Goal: Task Accomplishment & Management: Use online tool/utility

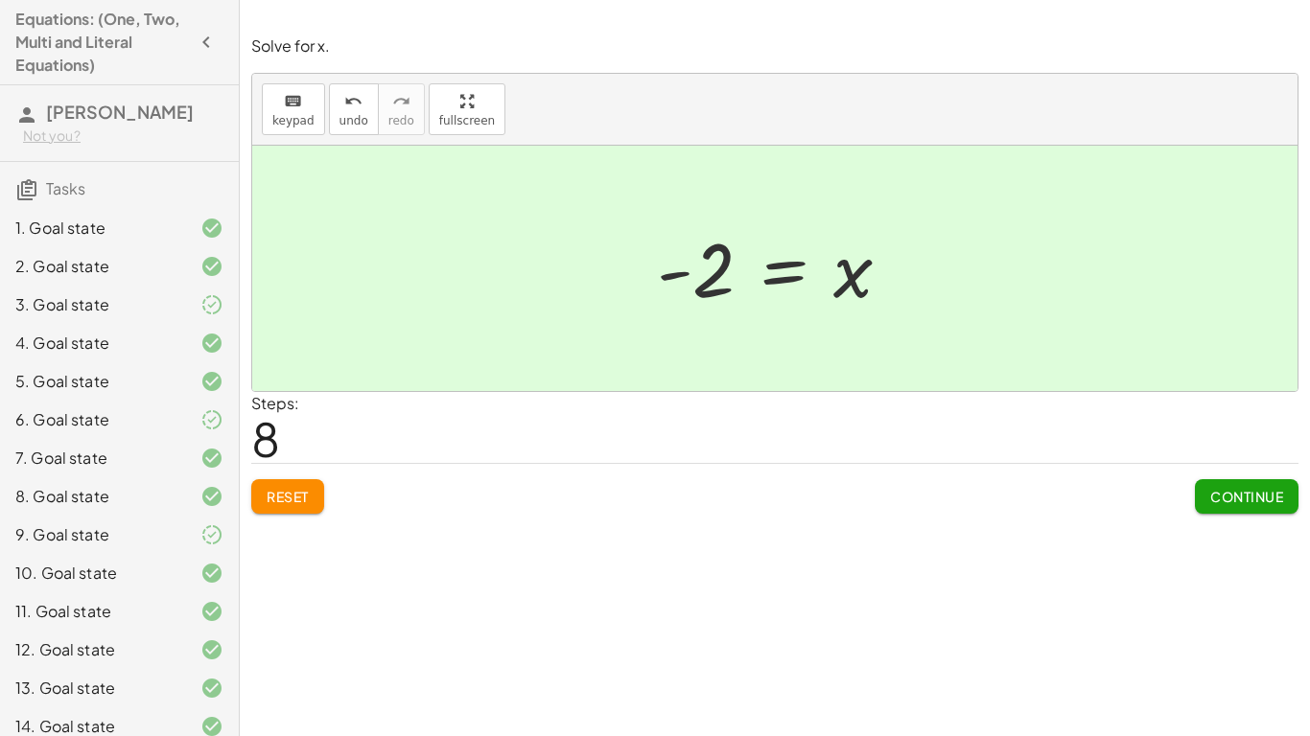
scroll to position [478, 0]
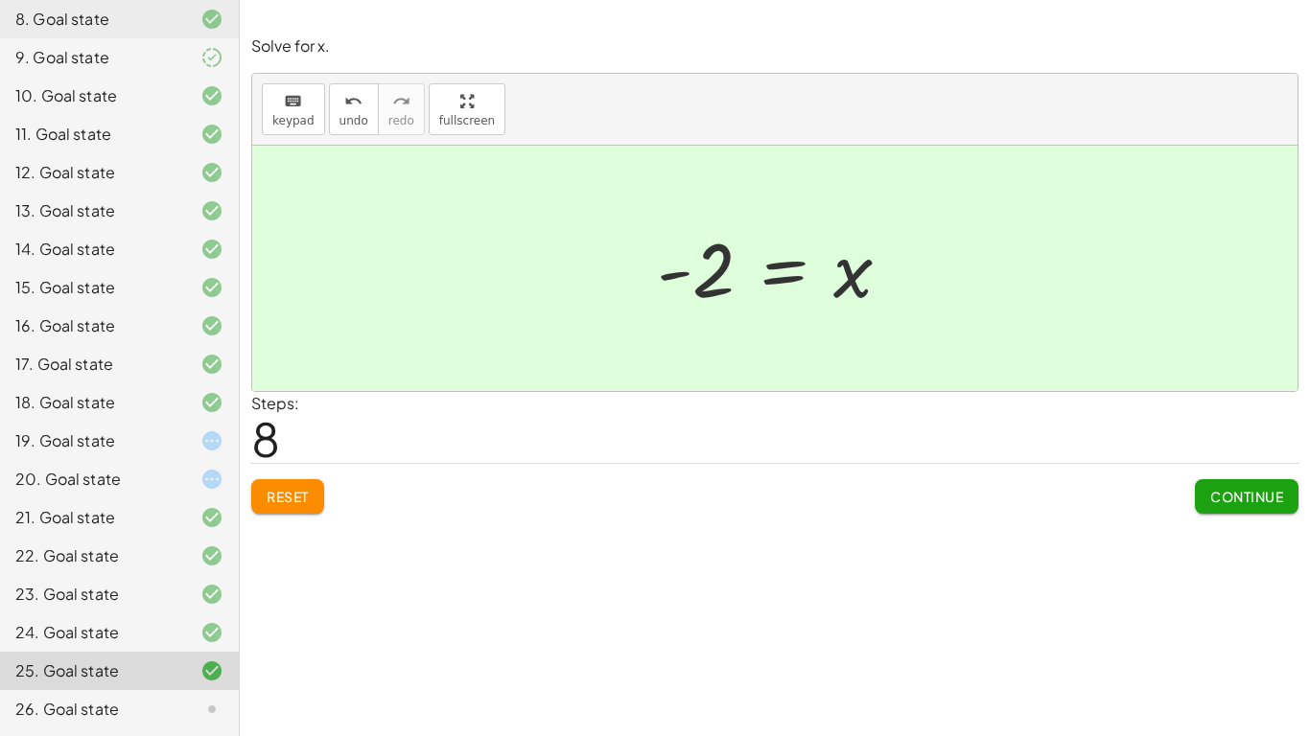
click at [0, 0] on div "Solve for x. keyboard keypad undo undo redo redo fullscreen · 3 · ( + · 5 · x +…" at bounding box center [0, 0] width 0 height 0
click at [1227, 466] on div "Continue" at bounding box center [1247, 489] width 104 height 50
click at [1229, 484] on button "Continue" at bounding box center [1247, 496] width 104 height 35
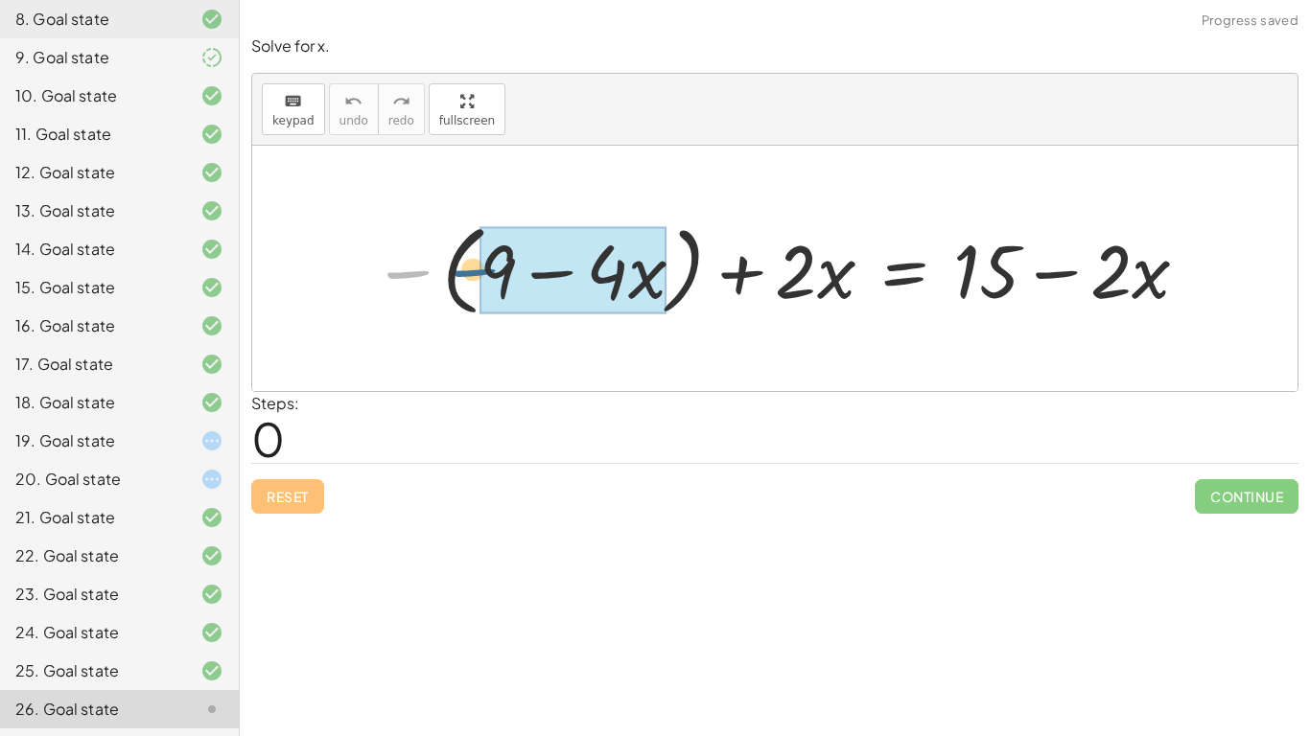
drag, startPoint x: 416, startPoint y: 281, endPoint x: 488, endPoint y: 278, distance: 72.0
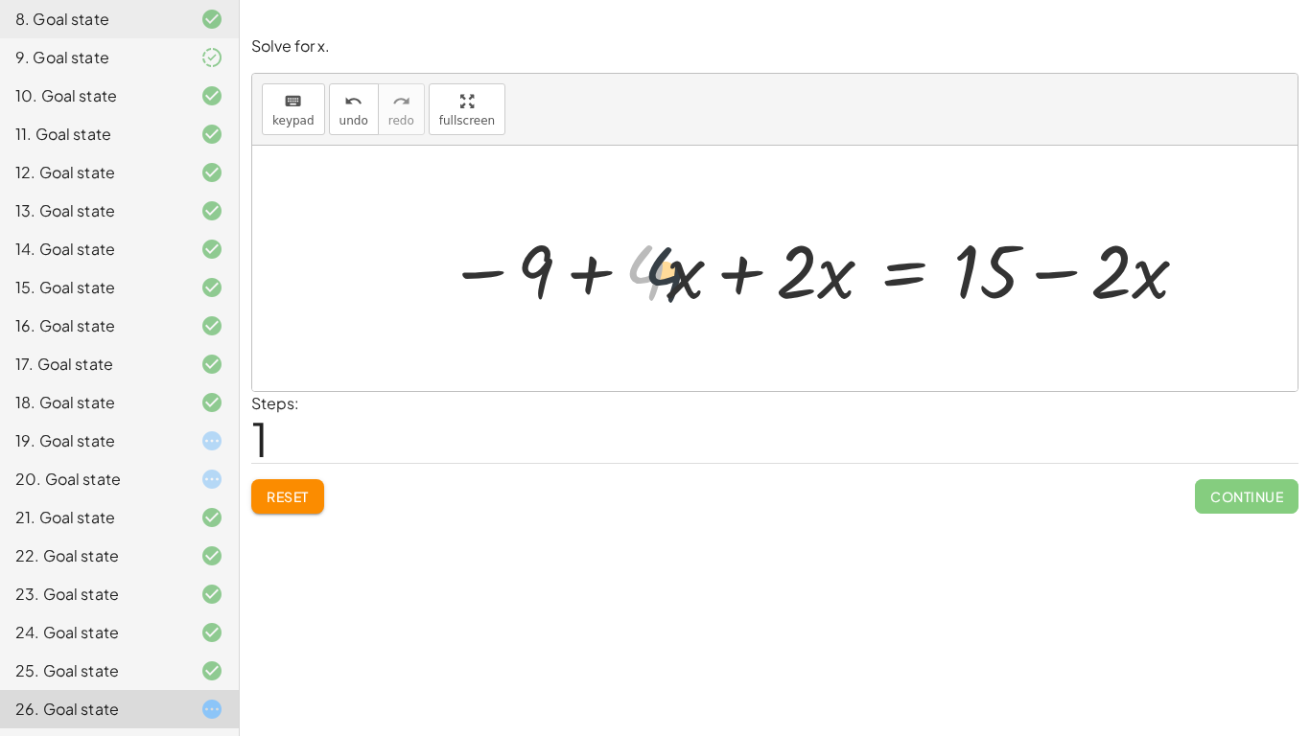
drag, startPoint x: 652, startPoint y: 285, endPoint x: 674, endPoint y: 286, distance: 22.1
click at [674, 286] on div at bounding box center [819, 268] width 764 height 97
click at [734, 279] on div at bounding box center [819, 268] width 764 height 97
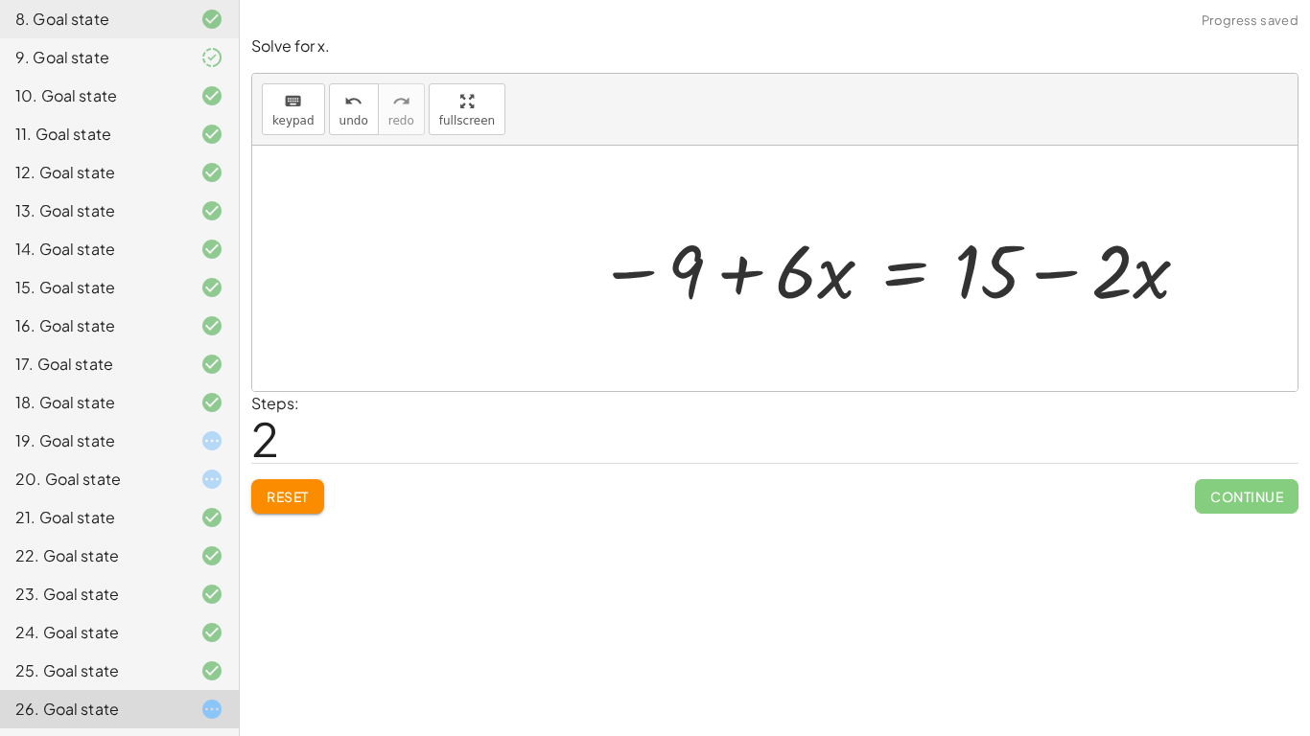
click at [941, 294] on div at bounding box center [895, 268] width 614 height 97
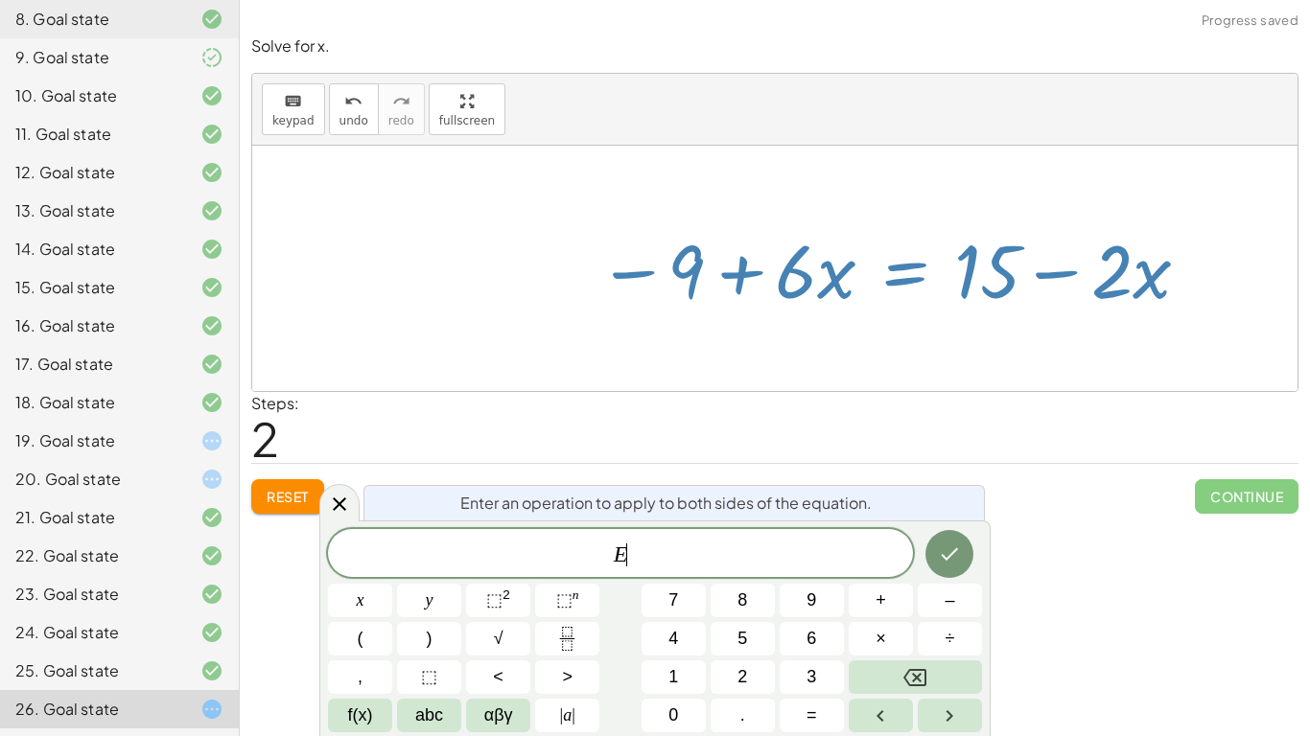
scroll to position [3, 0]
click at [758, 471] on div "Reset Continue" at bounding box center [774, 488] width 1047 height 51
click at [335, 493] on icon at bounding box center [339, 504] width 23 height 23
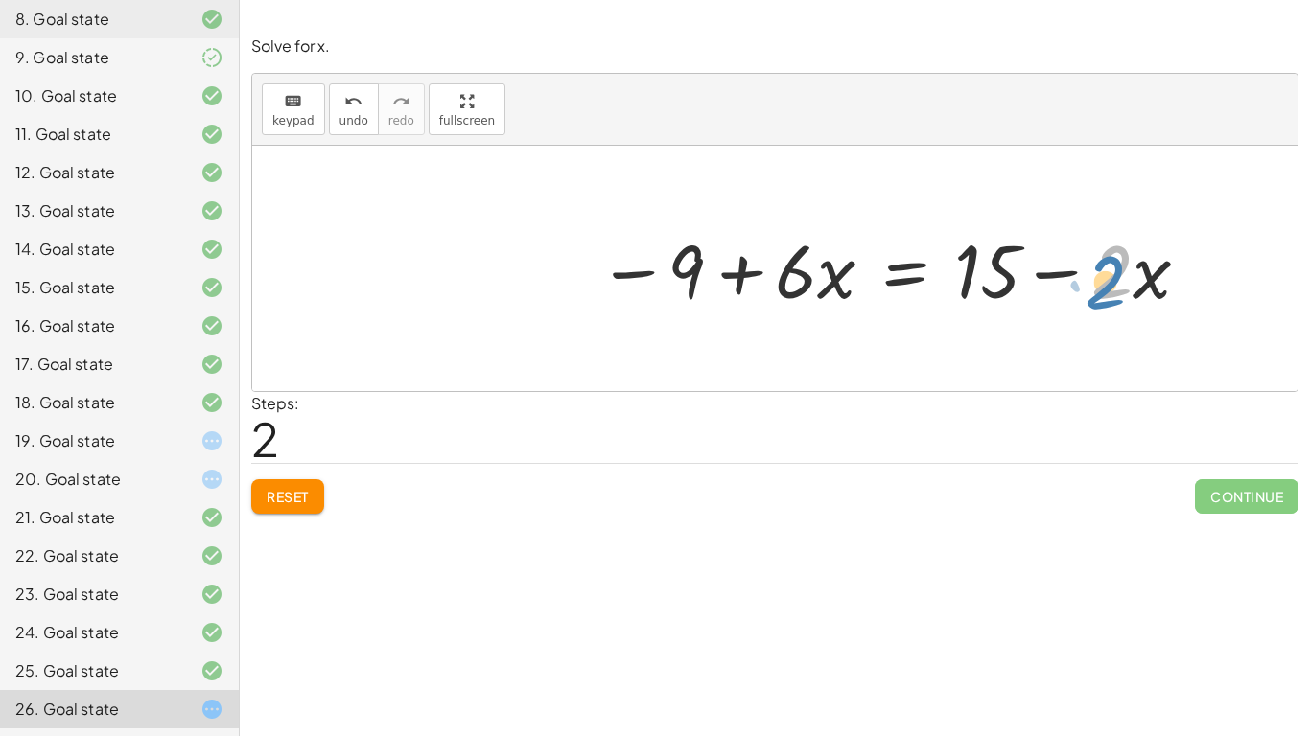
drag, startPoint x: 1112, startPoint y: 292, endPoint x: 1133, endPoint y: 295, distance: 20.3
click at [1133, 295] on div at bounding box center [895, 268] width 614 height 97
drag, startPoint x: 679, startPoint y: 277, endPoint x: 1049, endPoint y: 343, distance: 376.0
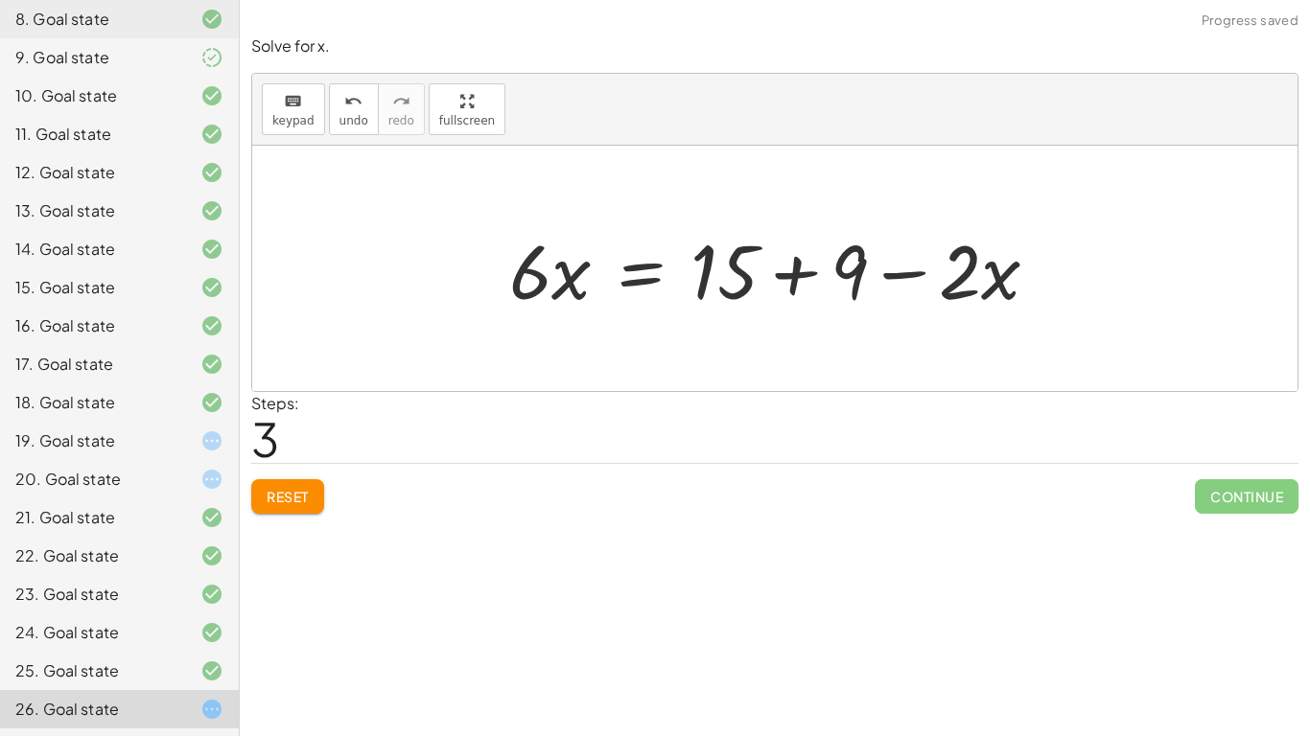
click at [783, 261] on div at bounding box center [782, 269] width 565 height 99
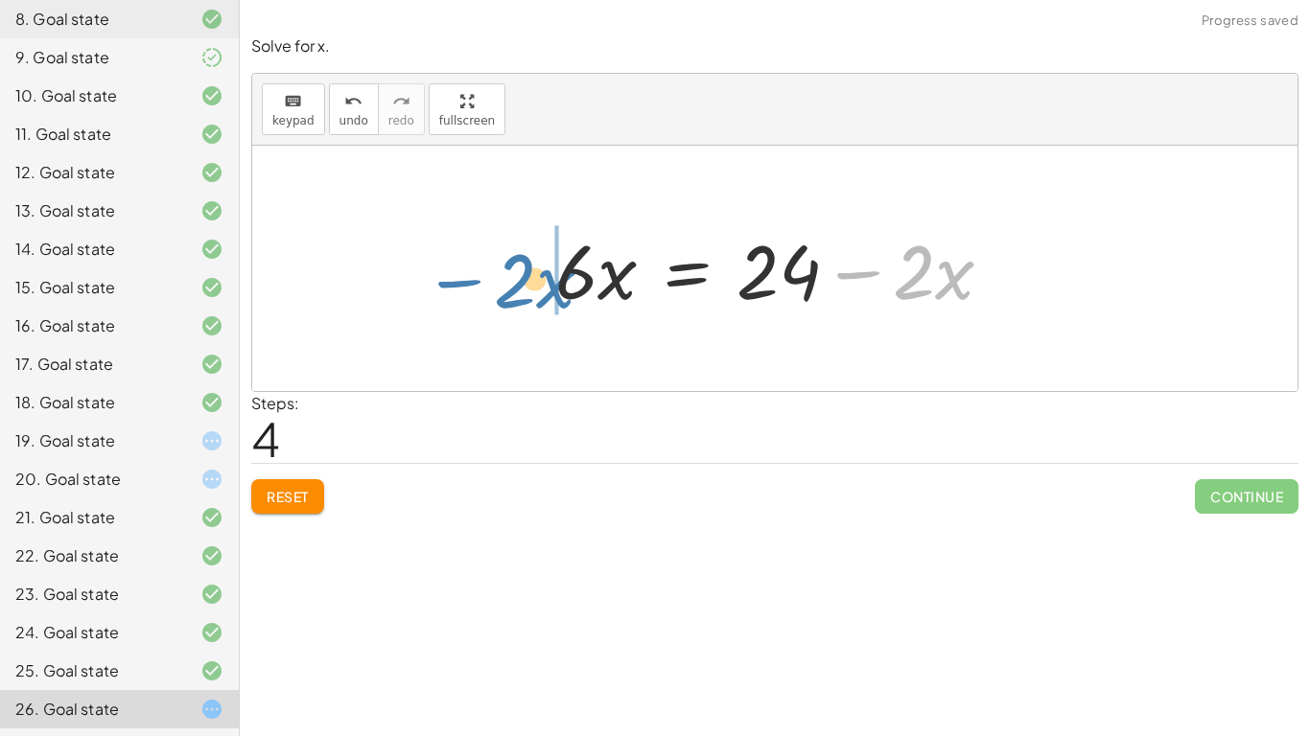
drag, startPoint x: 856, startPoint y: 274, endPoint x: 454, endPoint y: 280, distance: 402.8
click at [454, 280] on div "− ( + 9 − · 4 · x ) + · 2 · x = + 15 − · 2 · x − 9 + · 4 · x + · 2 · x = + 15 −…" at bounding box center [774, 268] width 1045 height 245
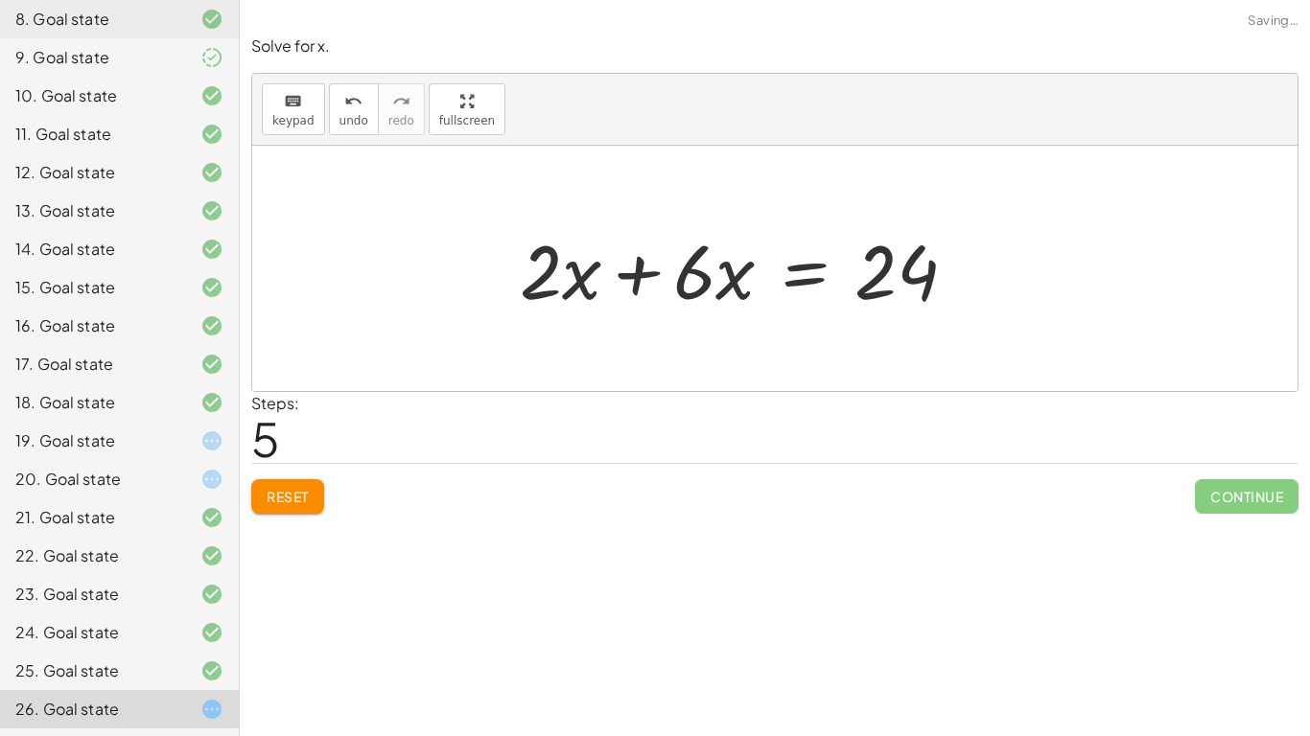
click at [505, 278] on div at bounding box center [774, 268] width 1045 height 245
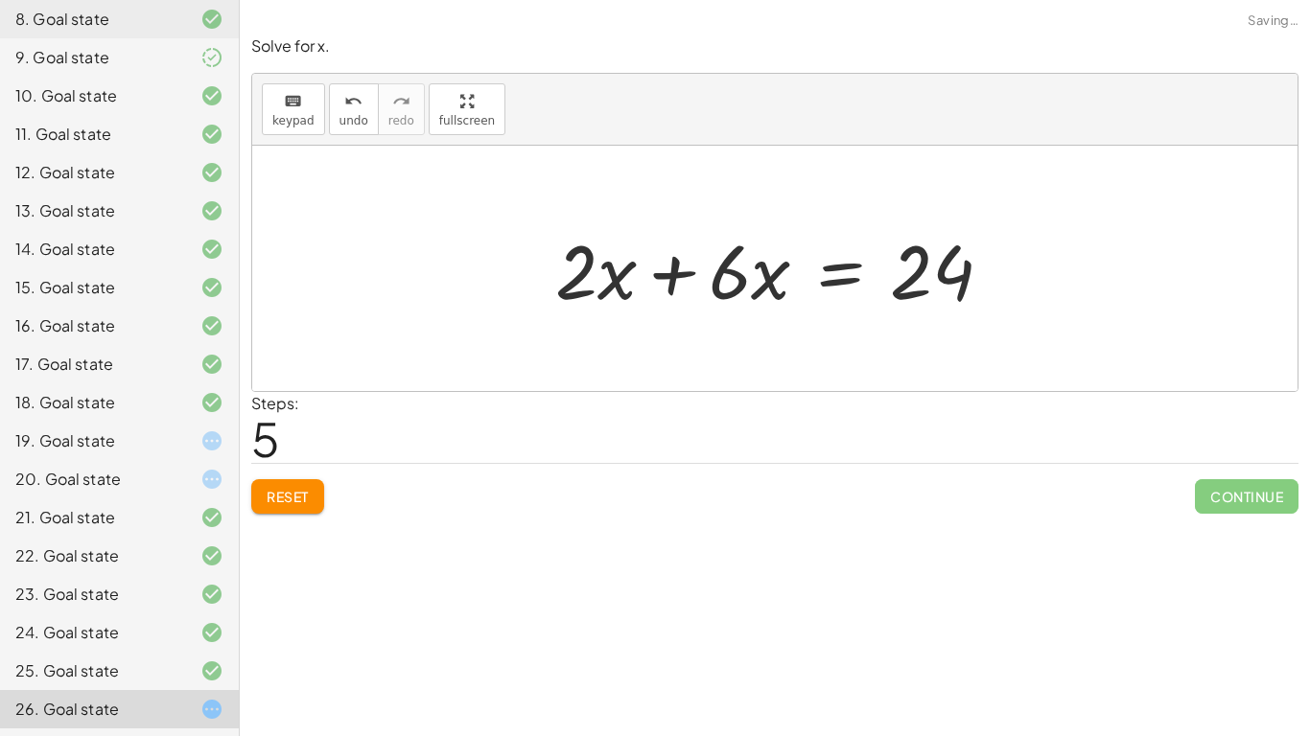
click at [574, 274] on div at bounding box center [782, 269] width 472 height 99
click at [716, 296] on div at bounding box center [782, 269] width 472 height 99
click at [656, 271] on div at bounding box center [782, 269] width 472 height 99
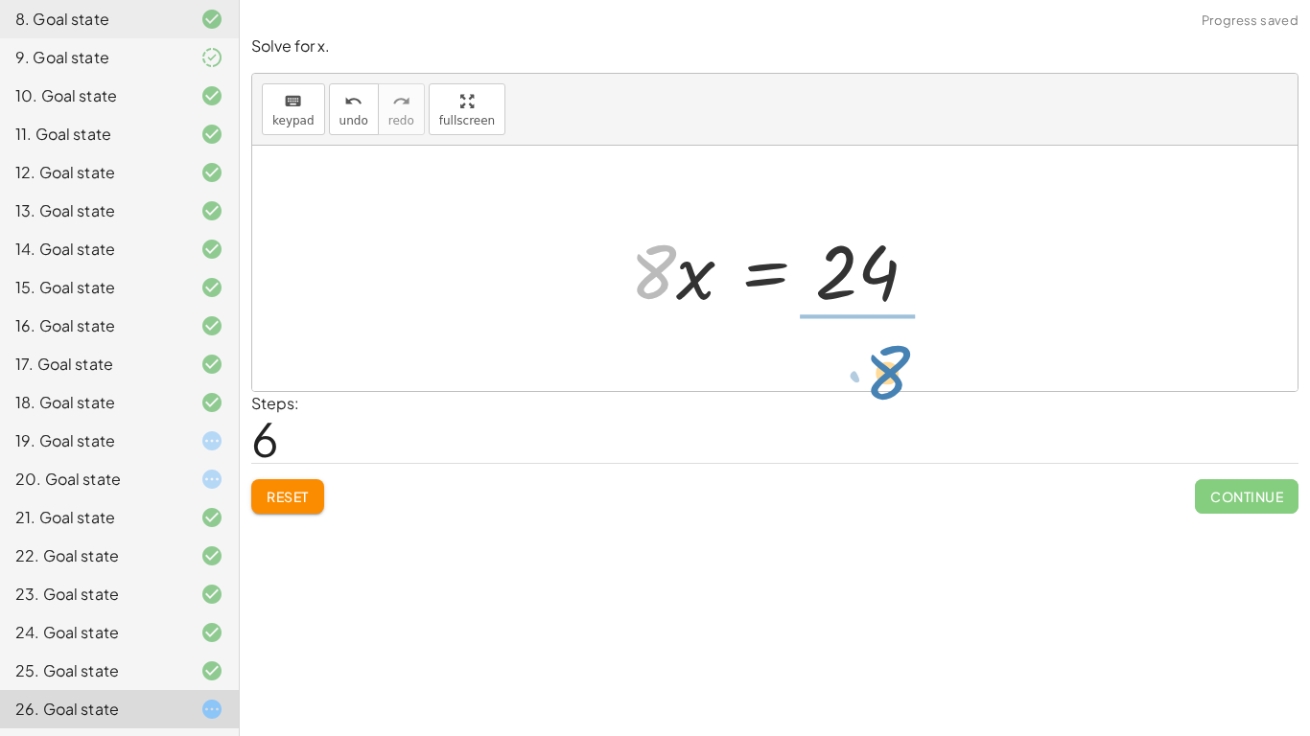
drag, startPoint x: 643, startPoint y: 271, endPoint x: 875, endPoint y: 367, distance: 251.1
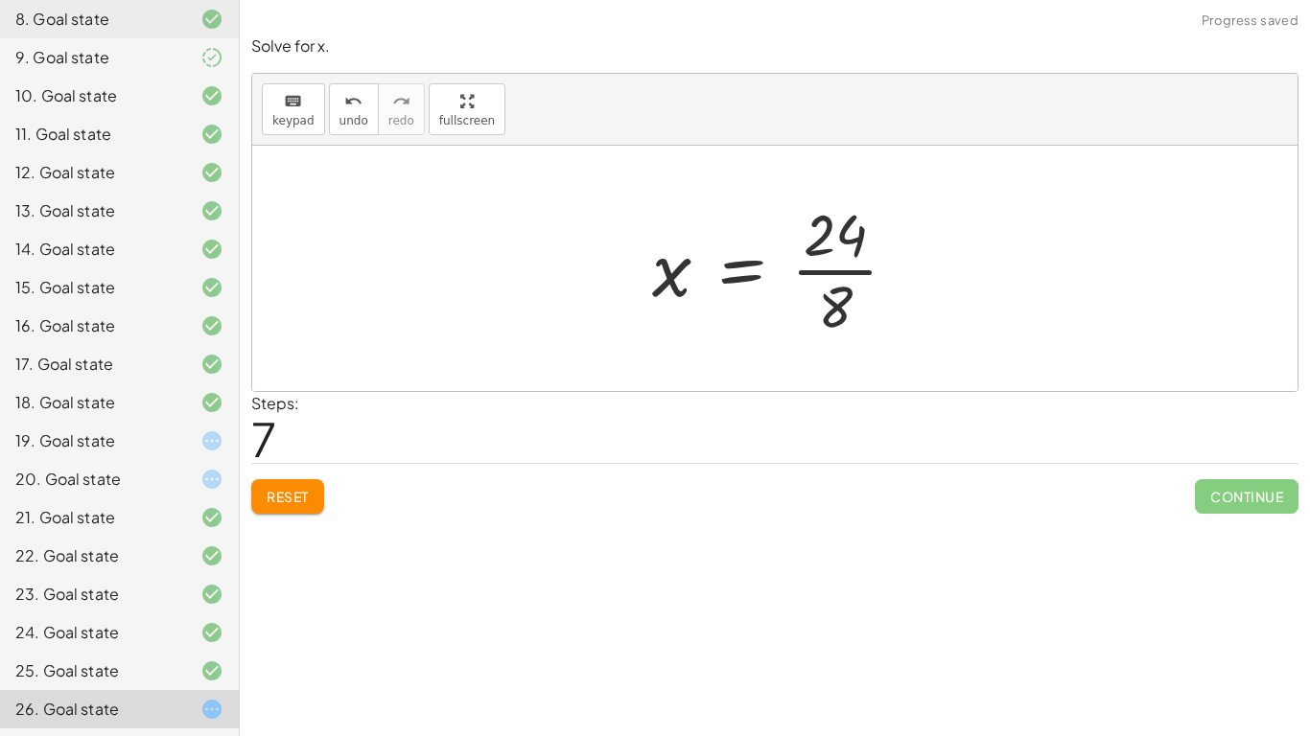
click at [867, 266] on div at bounding box center [783, 269] width 280 height 148
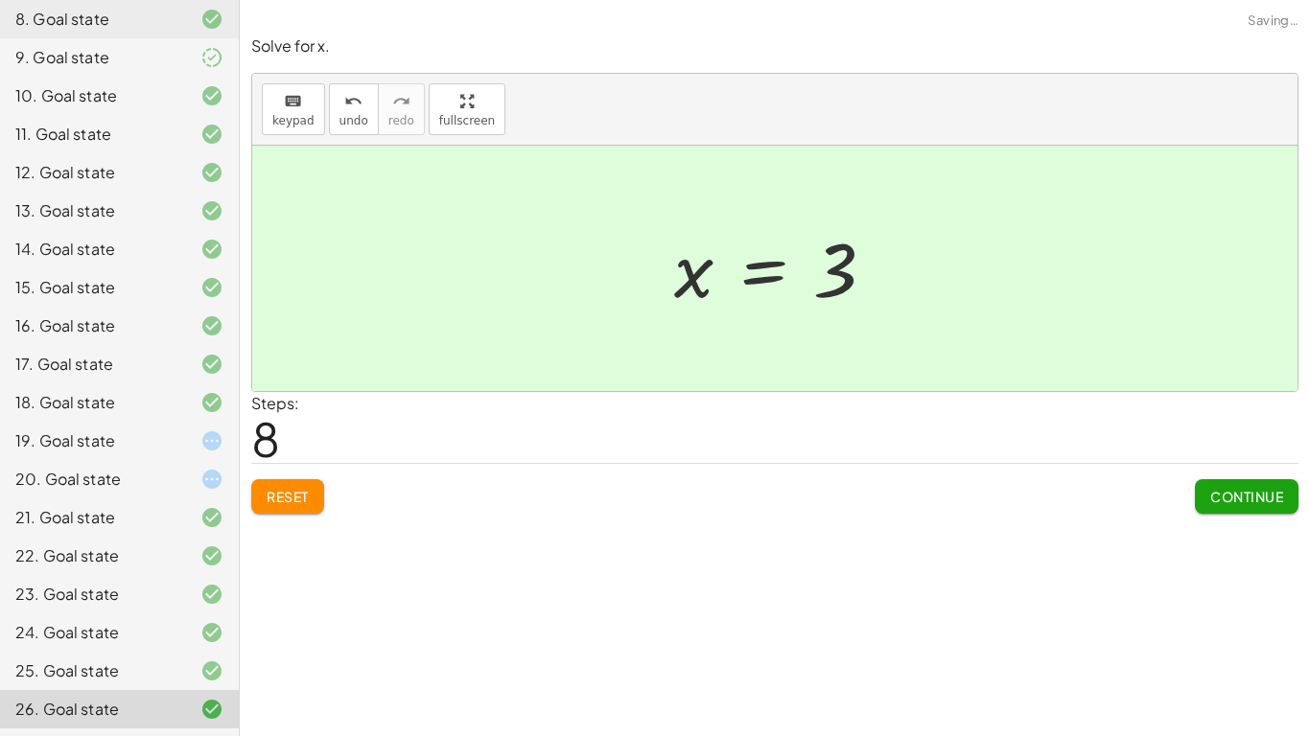
click at [1257, 490] on span "Continue" at bounding box center [1246, 496] width 73 height 17
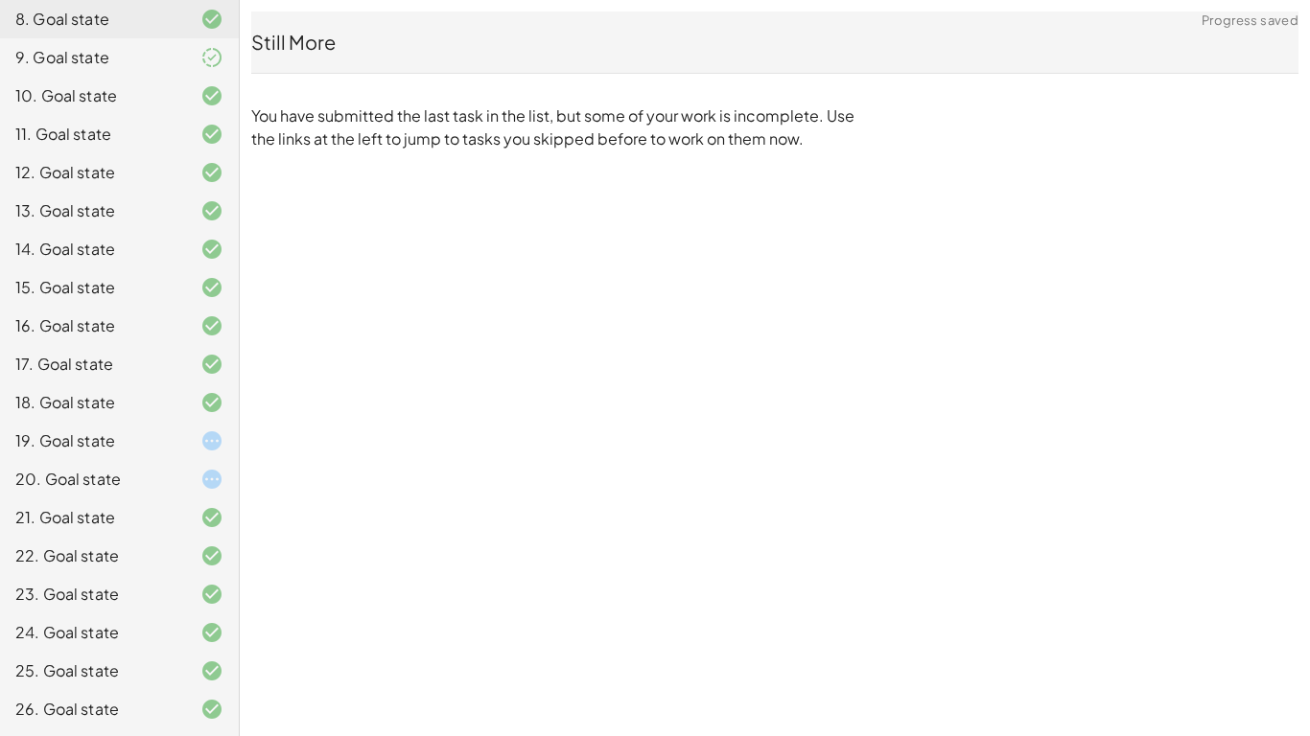
click at [819, 138] on p "You have submitted the last task in the list, but some of your work is incomple…" at bounding box center [562, 128] width 623 height 46
click at [159, 452] on div "19. Goal state" at bounding box center [92, 441] width 154 height 23
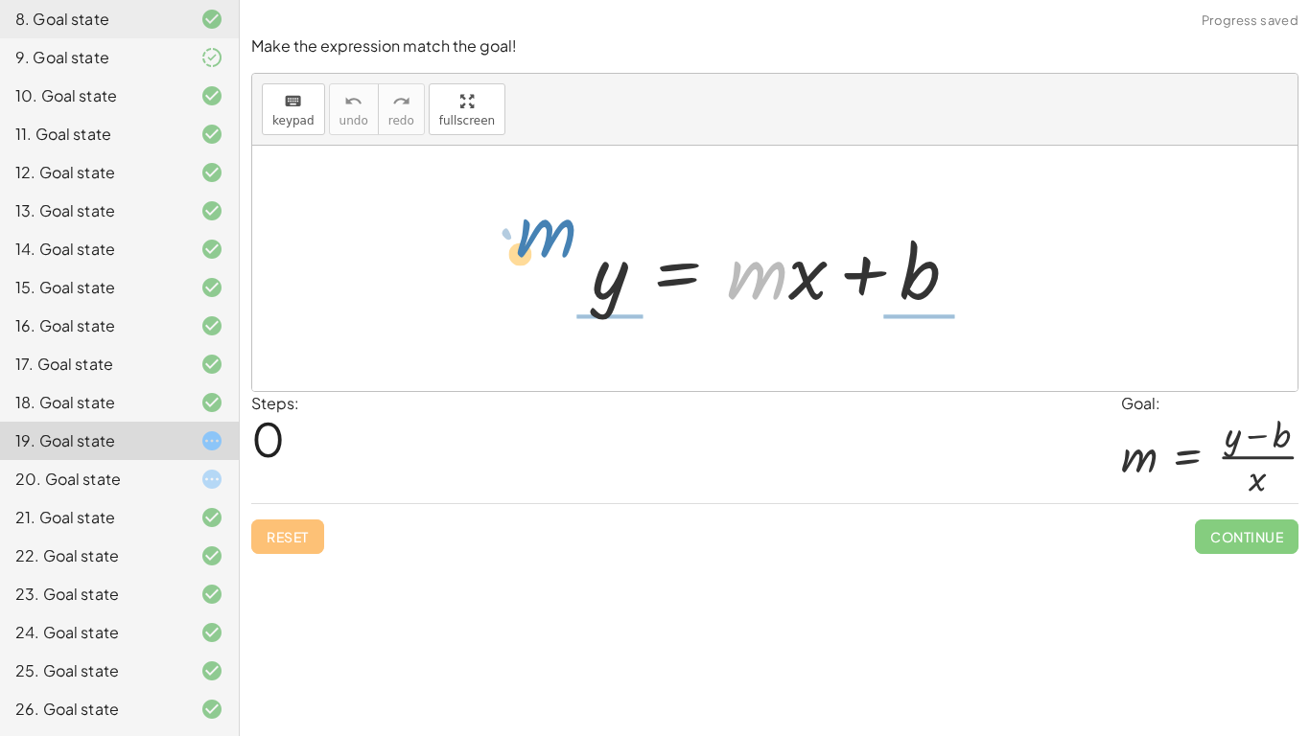
drag, startPoint x: 762, startPoint y: 265, endPoint x: 552, endPoint y: 216, distance: 215.6
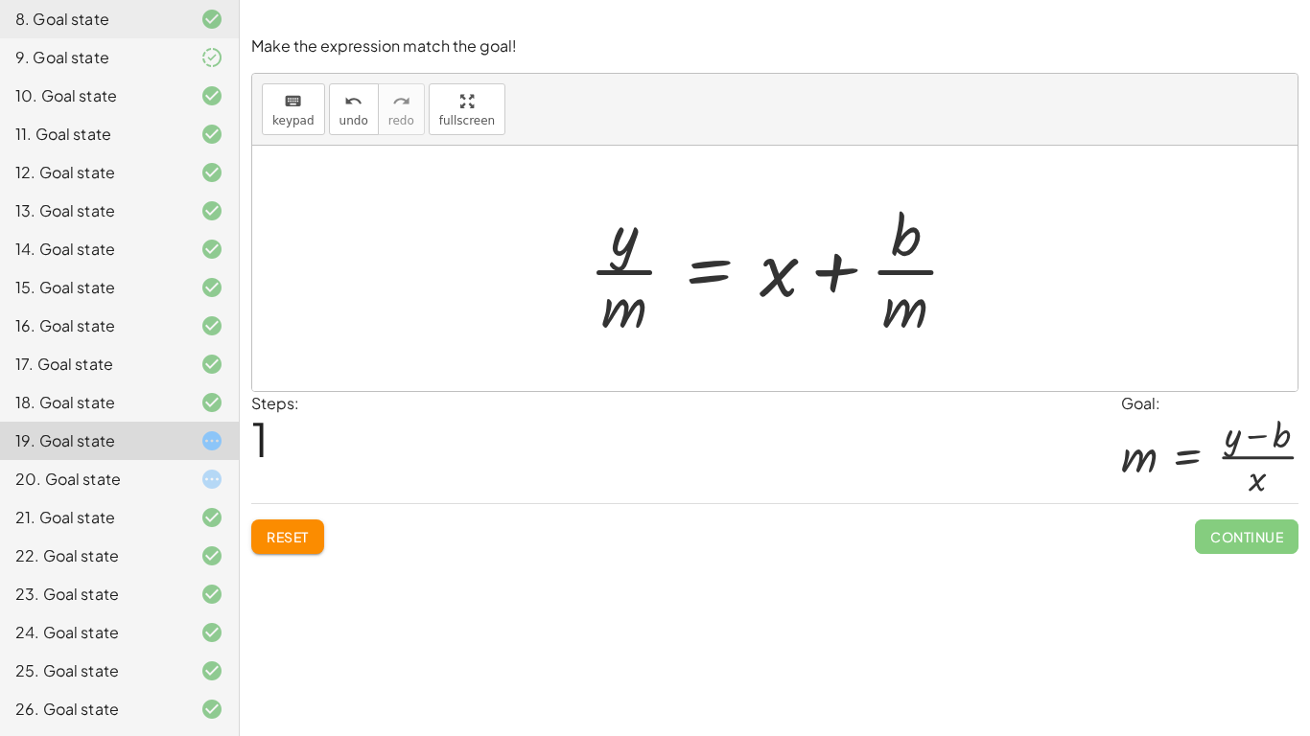
click at [893, 271] on div at bounding box center [781, 269] width 405 height 148
drag, startPoint x: 772, startPoint y: 268, endPoint x: 502, endPoint y: 247, distance: 271.2
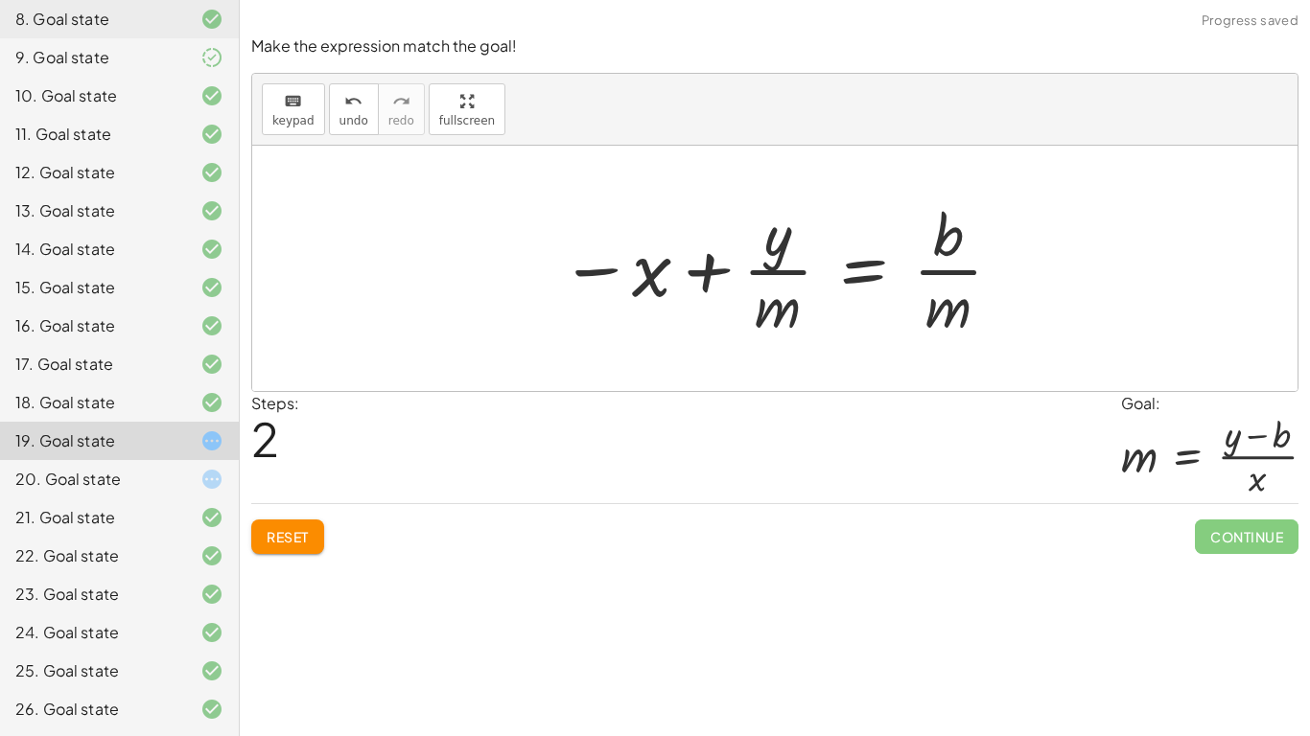
click at [556, 260] on div at bounding box center [781, 269] width 463 height 148
click at [290, 536] on span "Reset" at bounding box center [288, 536] width 42 height 17
